Goal: Navigation & Orientation: Find specific page/section

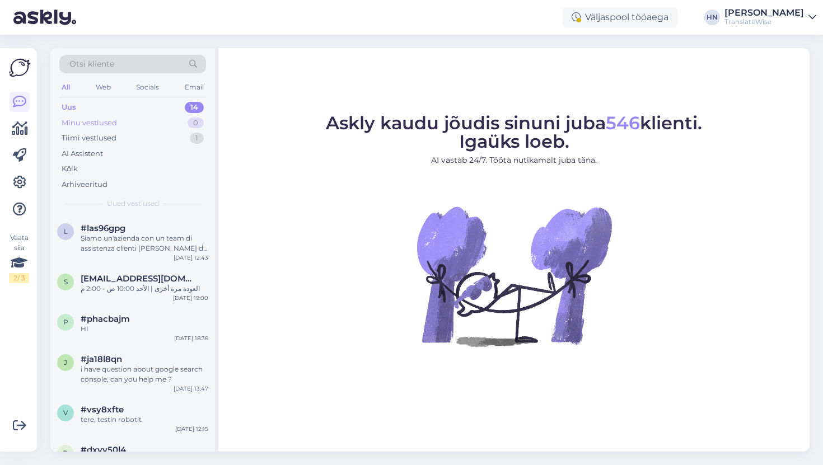
click at [138, 129] on div "Minu vestlused 0" at bounding box center [132, 123] width 147 height 16
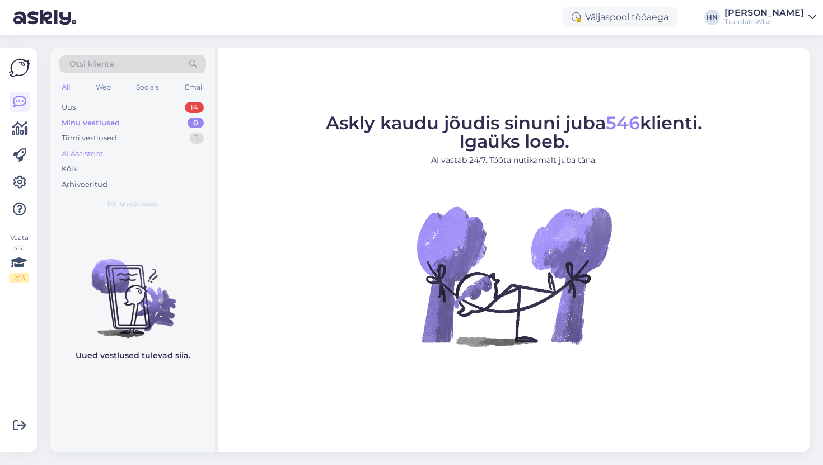
click at [138, 150] on div "AI Assistent" at bounding box center [132, 154] width 147 height 16
click at [137, 146] on div "AI Assistent" at bounding box center [132, 154] width 147 height 16
click at [138, 139] on div "Tiimi vestlused 1" at bounding box center [132, 138] width 147 height 16
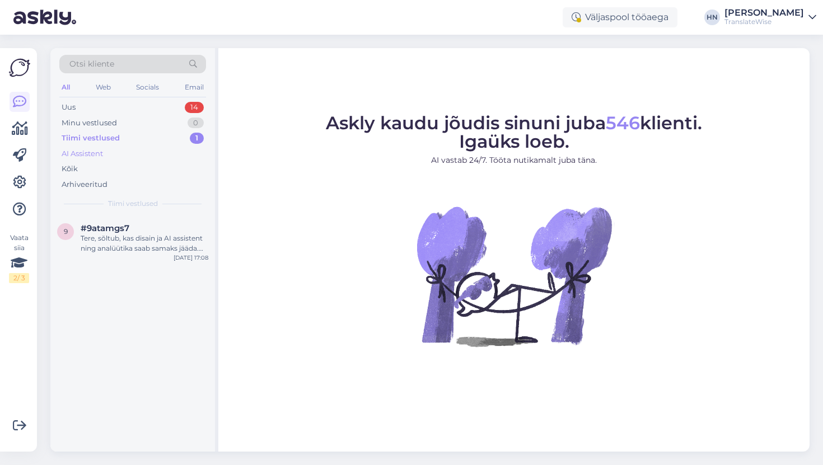
click at [136, 160] on div "AI Assistent" at bounding box center [132, 154] width 147 height 16
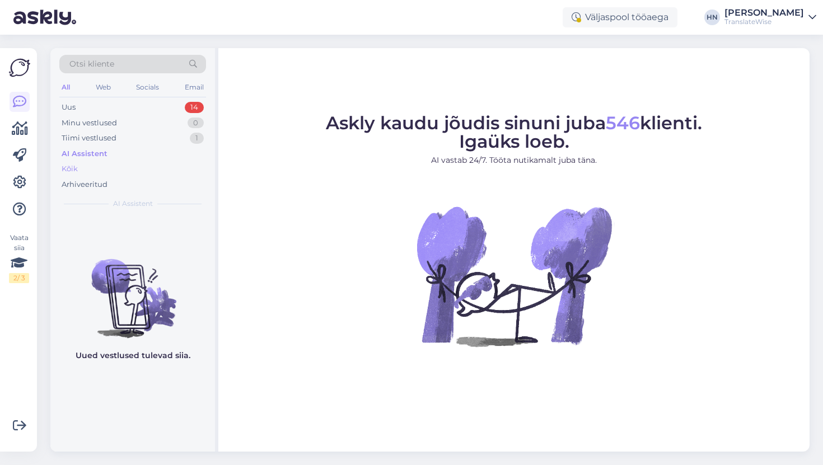
click at [137, 165] on div "Kõik" at bounding box center [132, 169] width 147 height 16
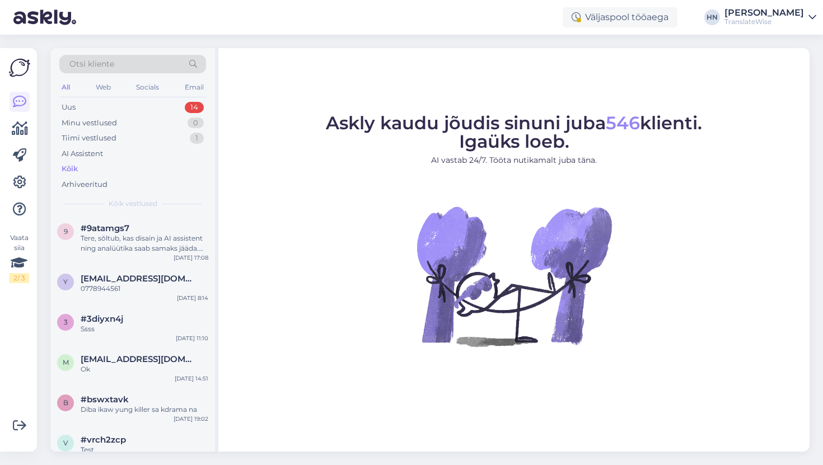
click at [785, 20] on div "TranslateWise" at bounding box center [763, 21] width 79 height 9
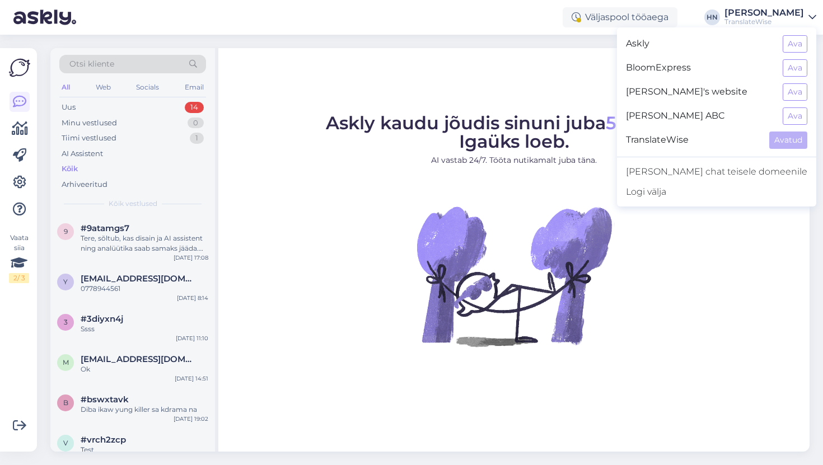
click at [803, 35] on div "Askly Ava" at bounding box center [716, 44] width 199 height 24
click at [796, 46] on button "Ava" at bounding box center [794, 43] width 25 height 17
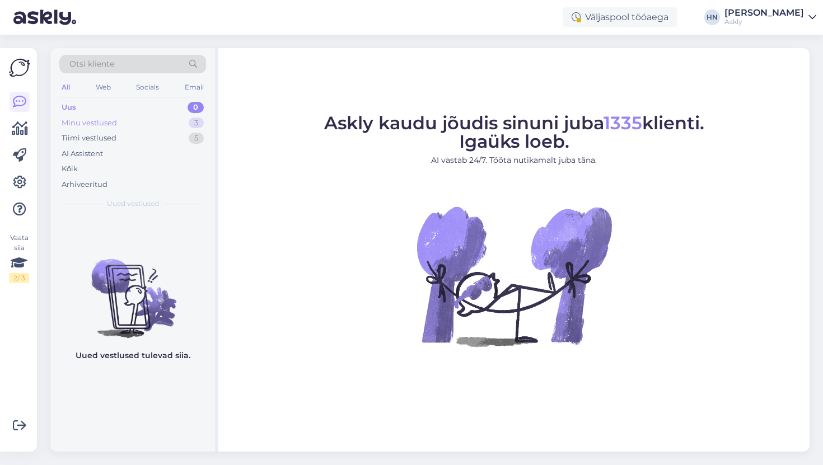
click at [184, 126] on div "Minu vestlused 3" at bounding box center [132, 123] width 147 height 16
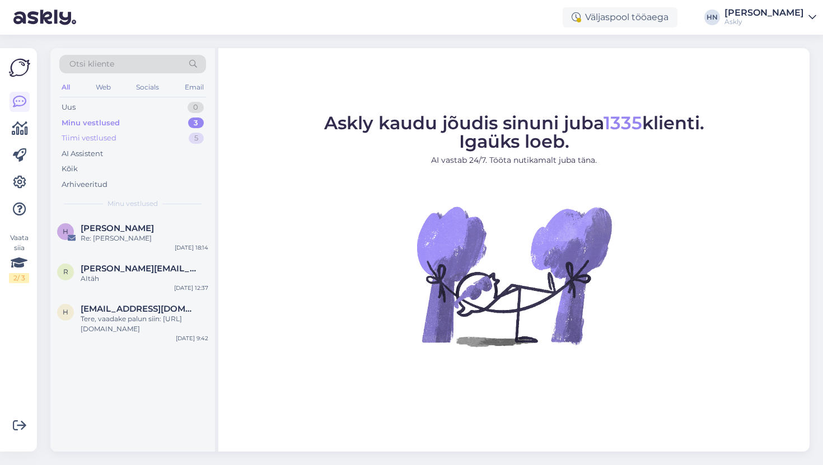
click at [175, 137] on div "Tiimi vestlused 5" at bounding box center [132, 138] width 147 height 16
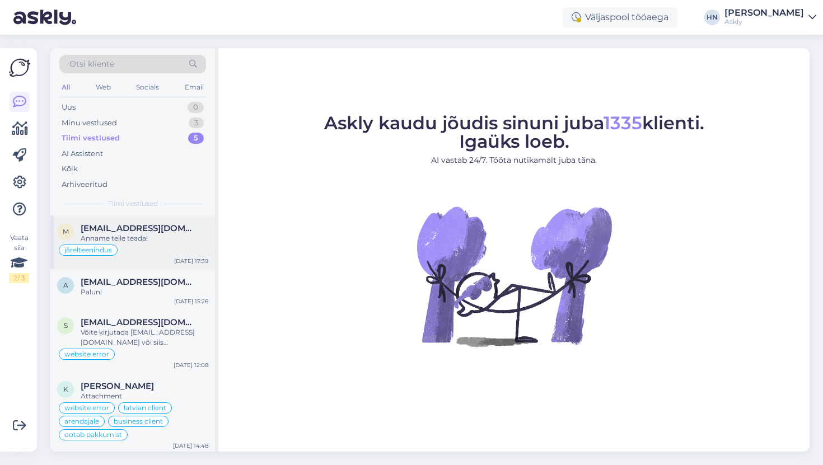
click at [182, 225] on span "[EMAIL_ADDRESS][DOMAIN_NAME]" at bounding box center [139, 228] width 116 height 10
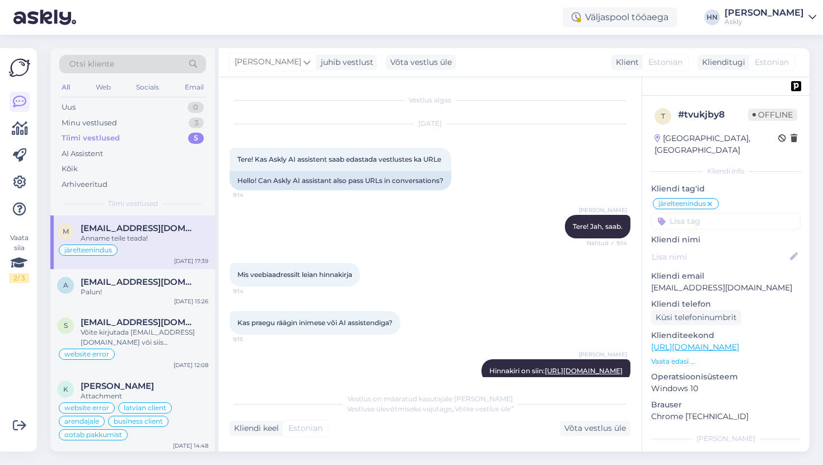
scroll to position [3264, 0]
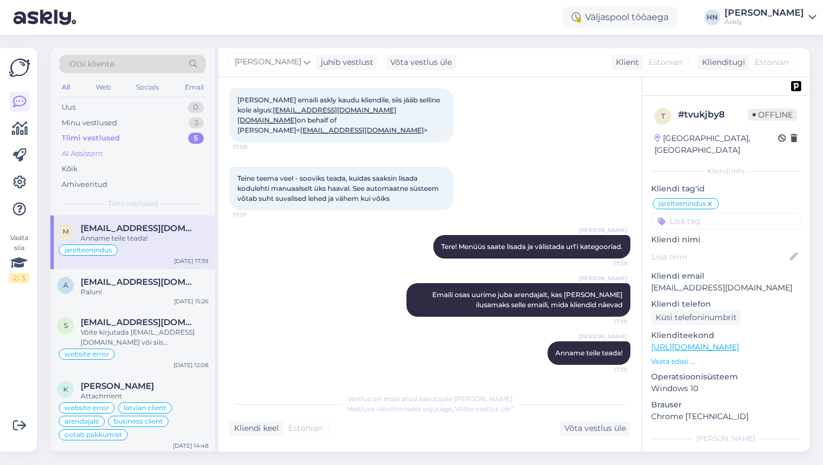
click at [147, 160] on div "AI Assistent" at bounding box center [132, 154] width 147 height 16
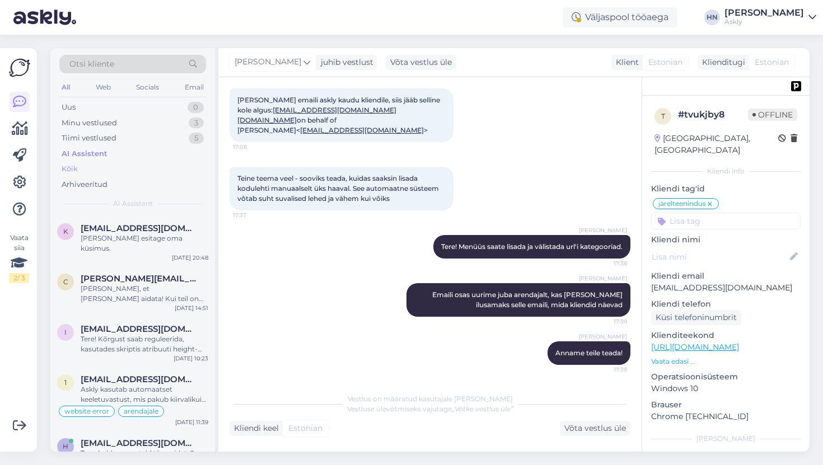
click at [146, 169] on div "Kõik" at bounding box center [132, 169] width 147 height 16
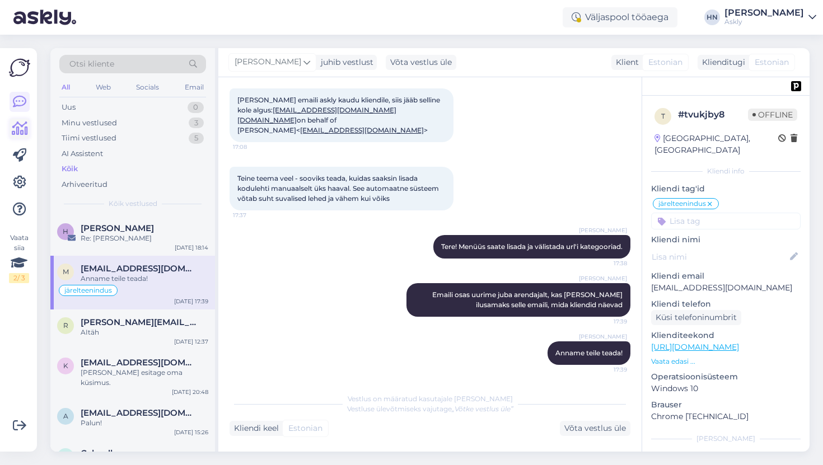
click at [25, 128] on icon at bounding box center [20, 128] width 16 height 13
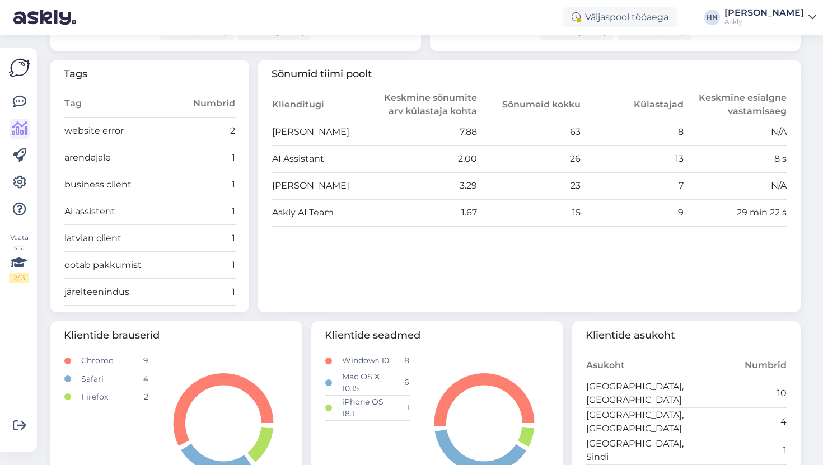
scroll to position [353, 0]
